Goal: Find specific page/section

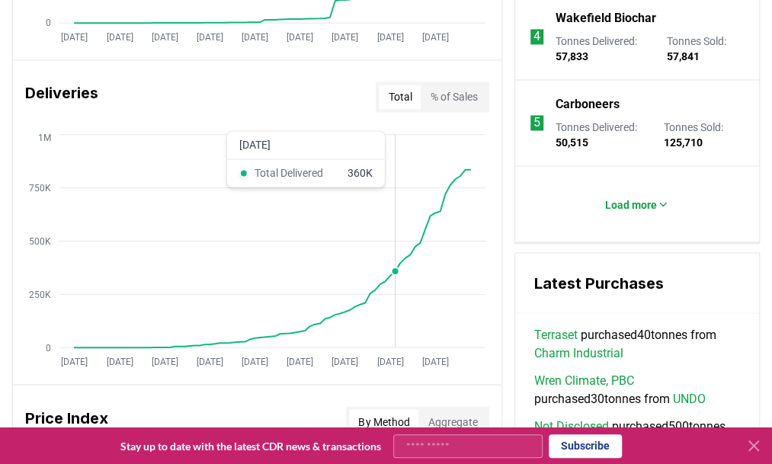
scroll to position [981, 0]
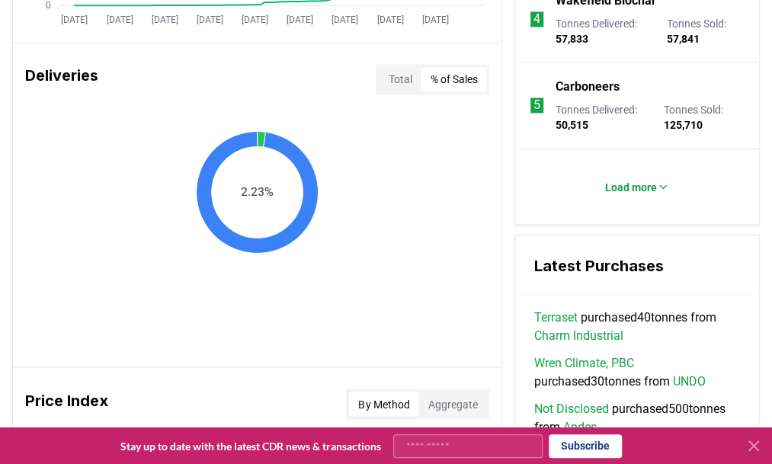
click at [473, 85] on button "% of Sales" at bounding box center [454, 79] width 66 height 24
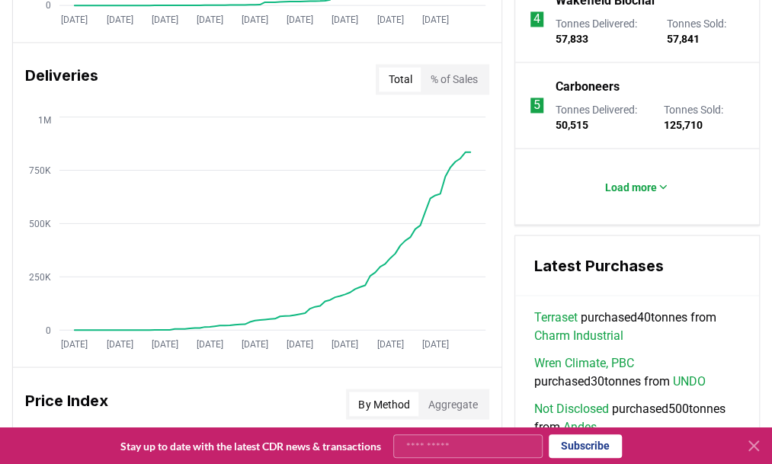
click at [397, 78] on button "Total" at bounding box center [400, 79] width 42 height 24
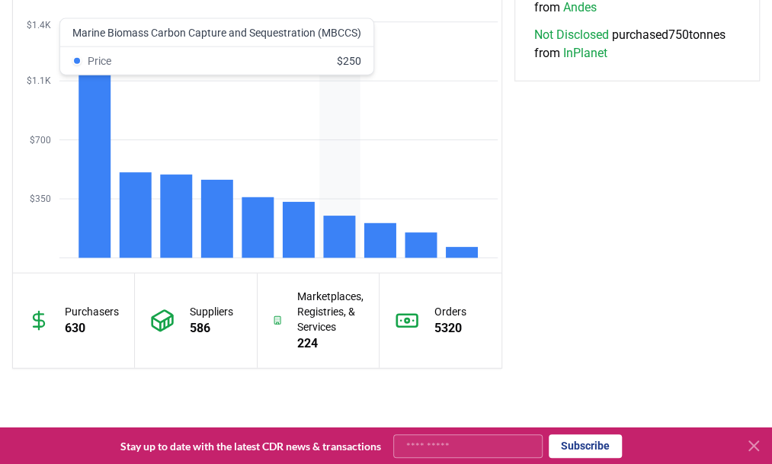
scroll to position [1400, 0]
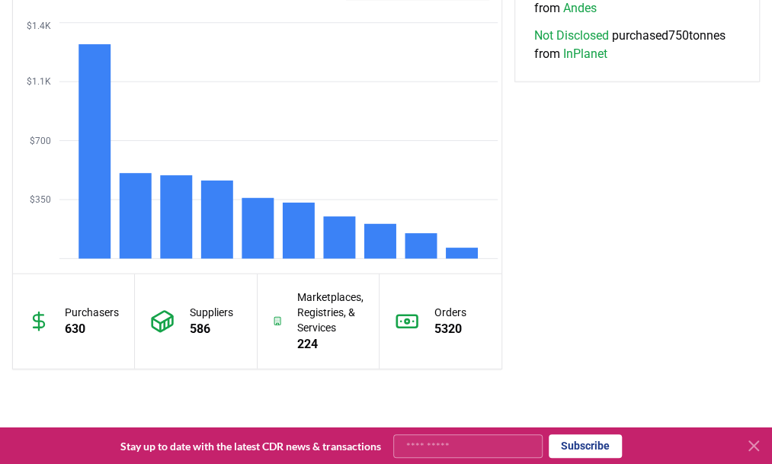
click at [311, 336] on p "224" at bounding box center [330, 344] width 66 height 18
click at [278, 321] on icon at bounding box center [277, 322] width 9 height 24
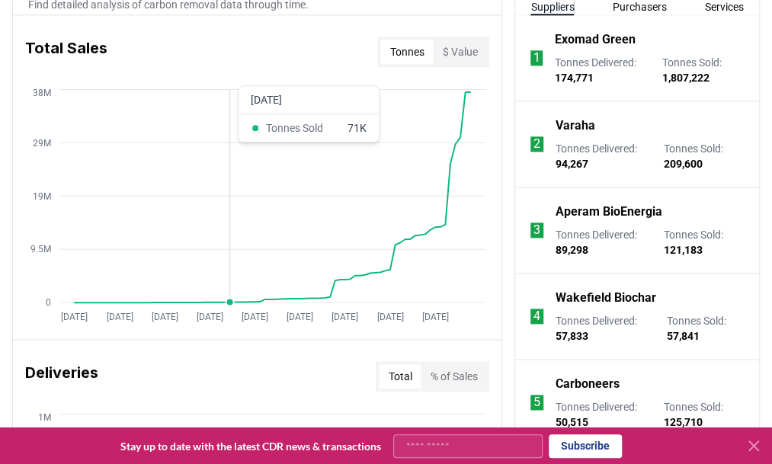
scroll to position [683, 0]
